Goal: Task Accomplishment & Management: Complete application form

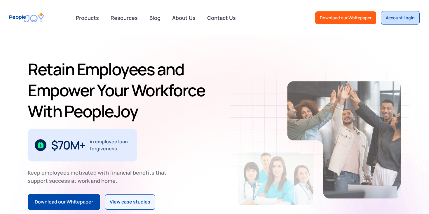
click at [394, 19] on div "Account Login" at bounding box center [400, 18] width 29 height 6
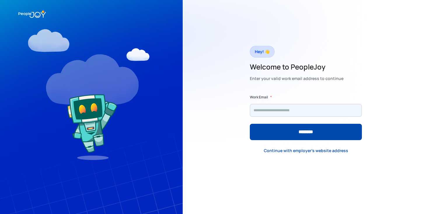
click at [334, 109] on input "Form" at bounding box center [306, 110] width 112 height 13
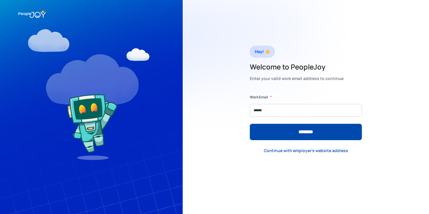
type input "**********"
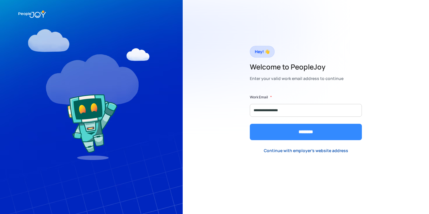
click at [301, 134] on input "********" at bounding box center [306, 132] width 112 height 16
